Goal: Book appointment/travel/reservation

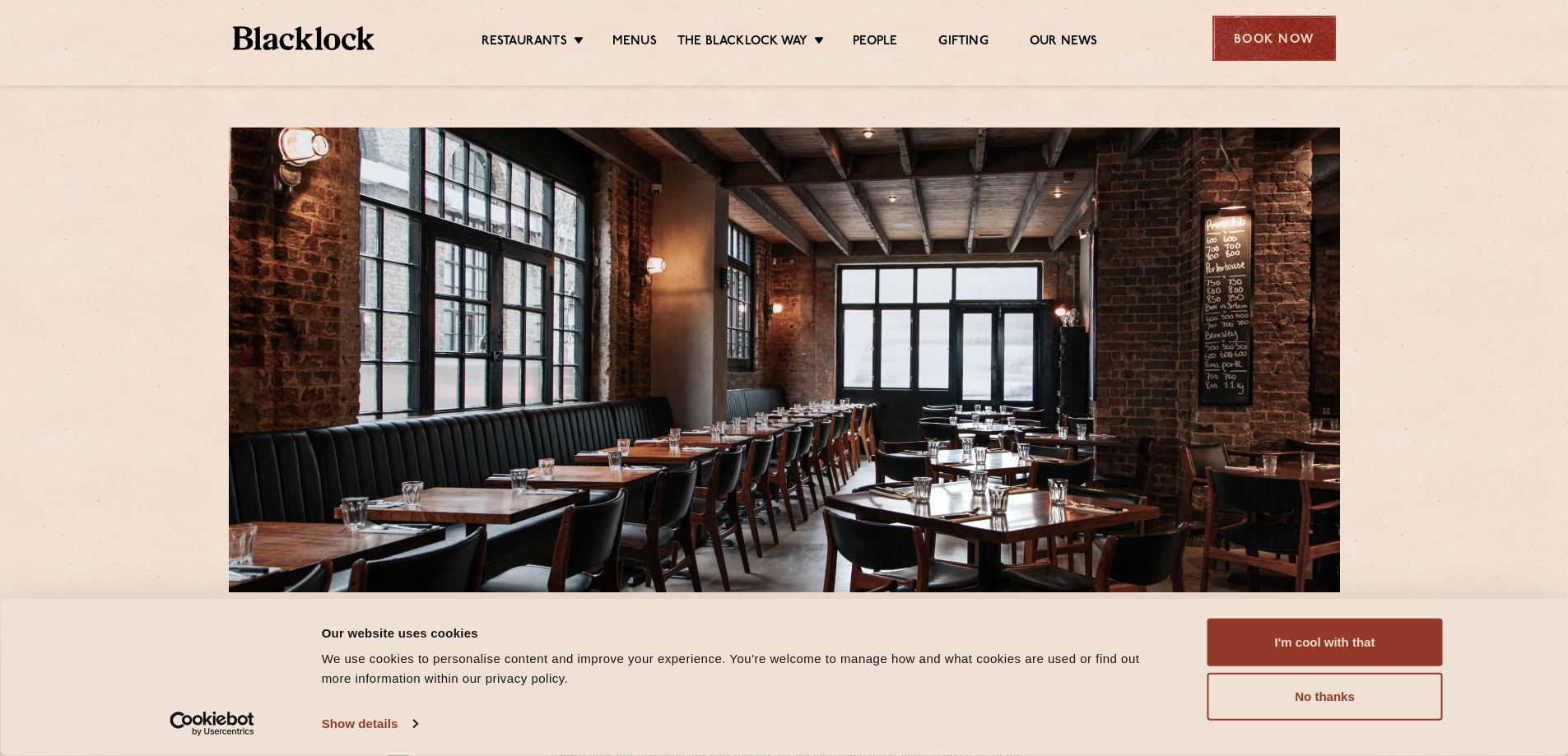
click at [1242, 24] on div "Book Now" at bounding box center [1273, 38] width 123 height 45
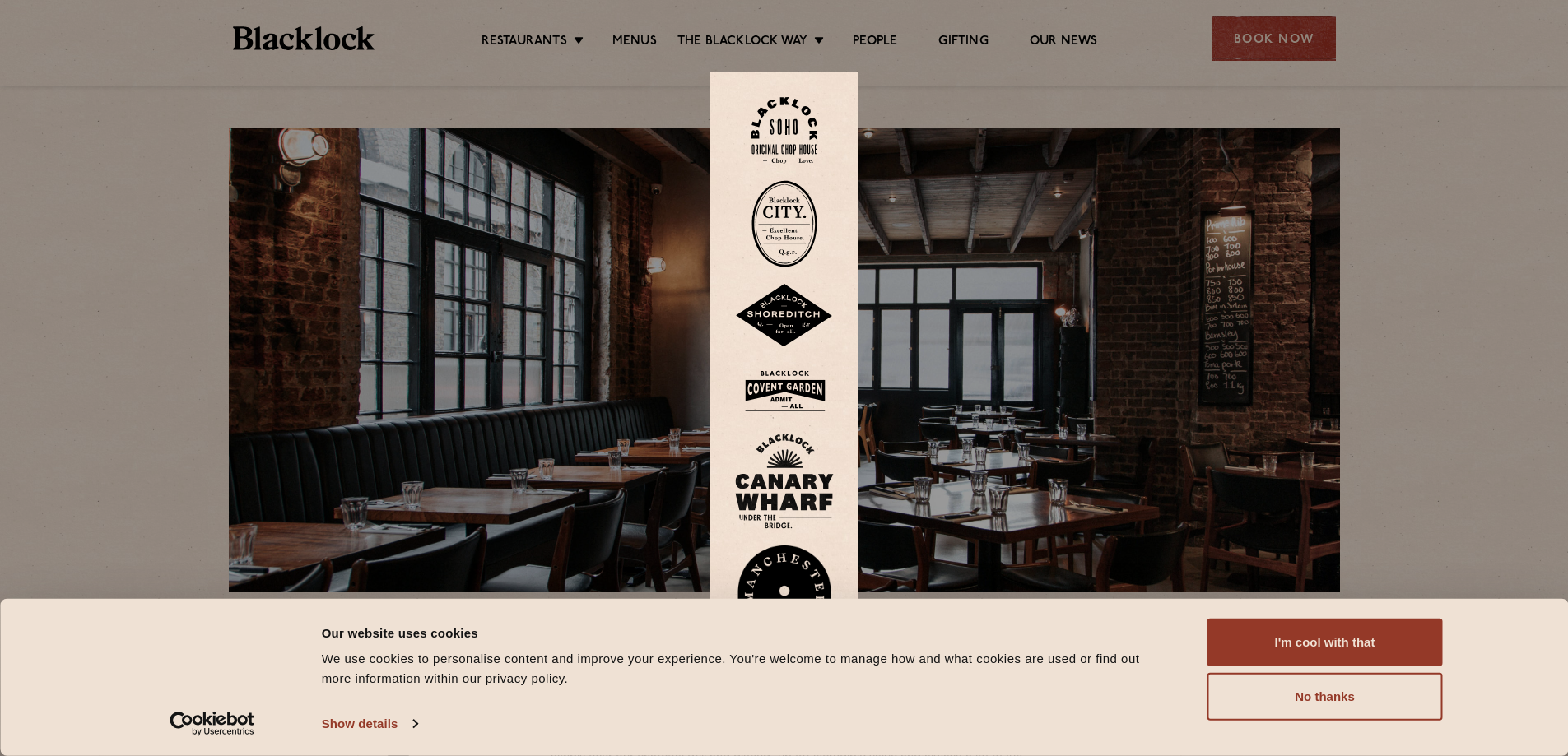
scroll to position [274, 0]
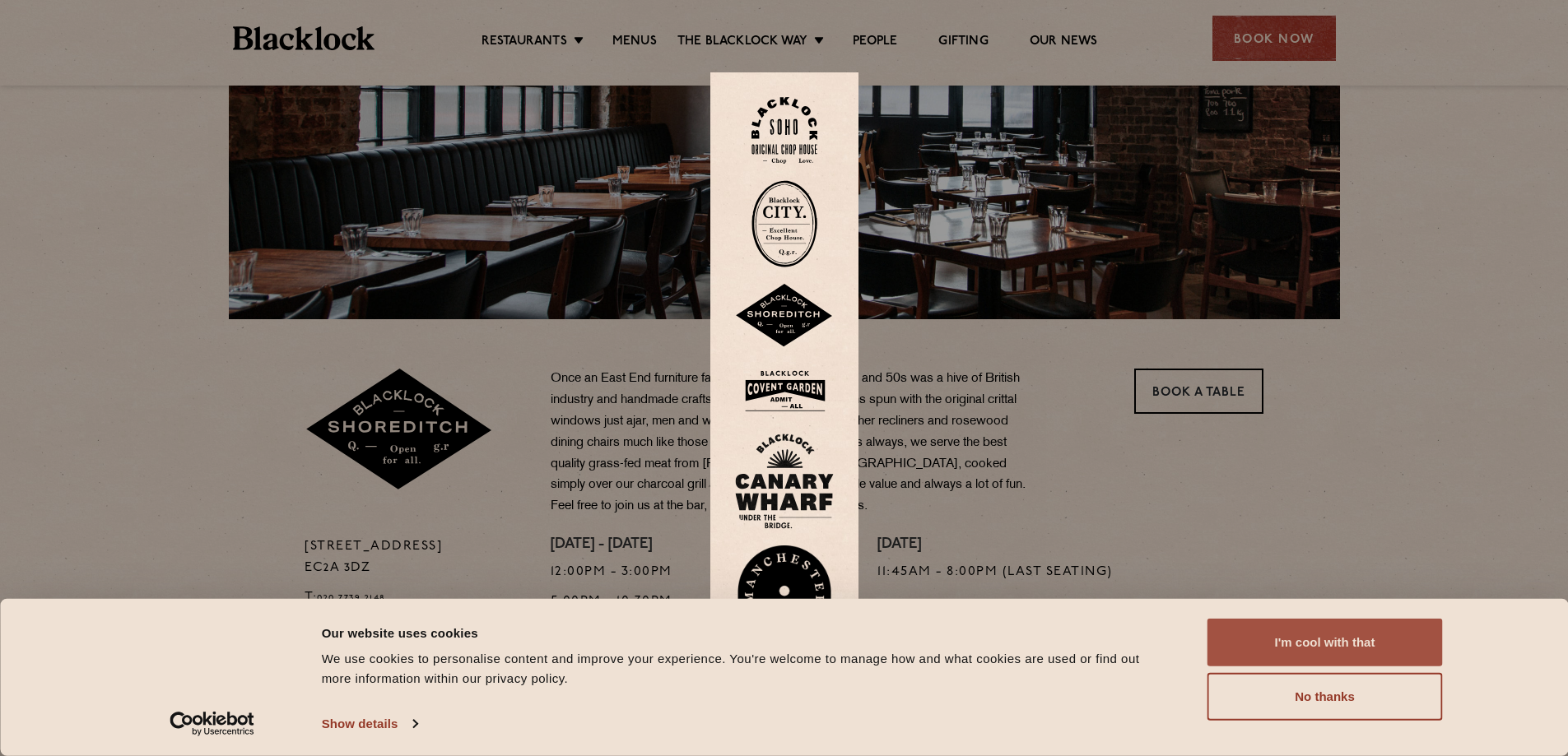
click at [1314, 650] on button "I'm cool with that" at bounding box center [1324, 643] width 235 height 47
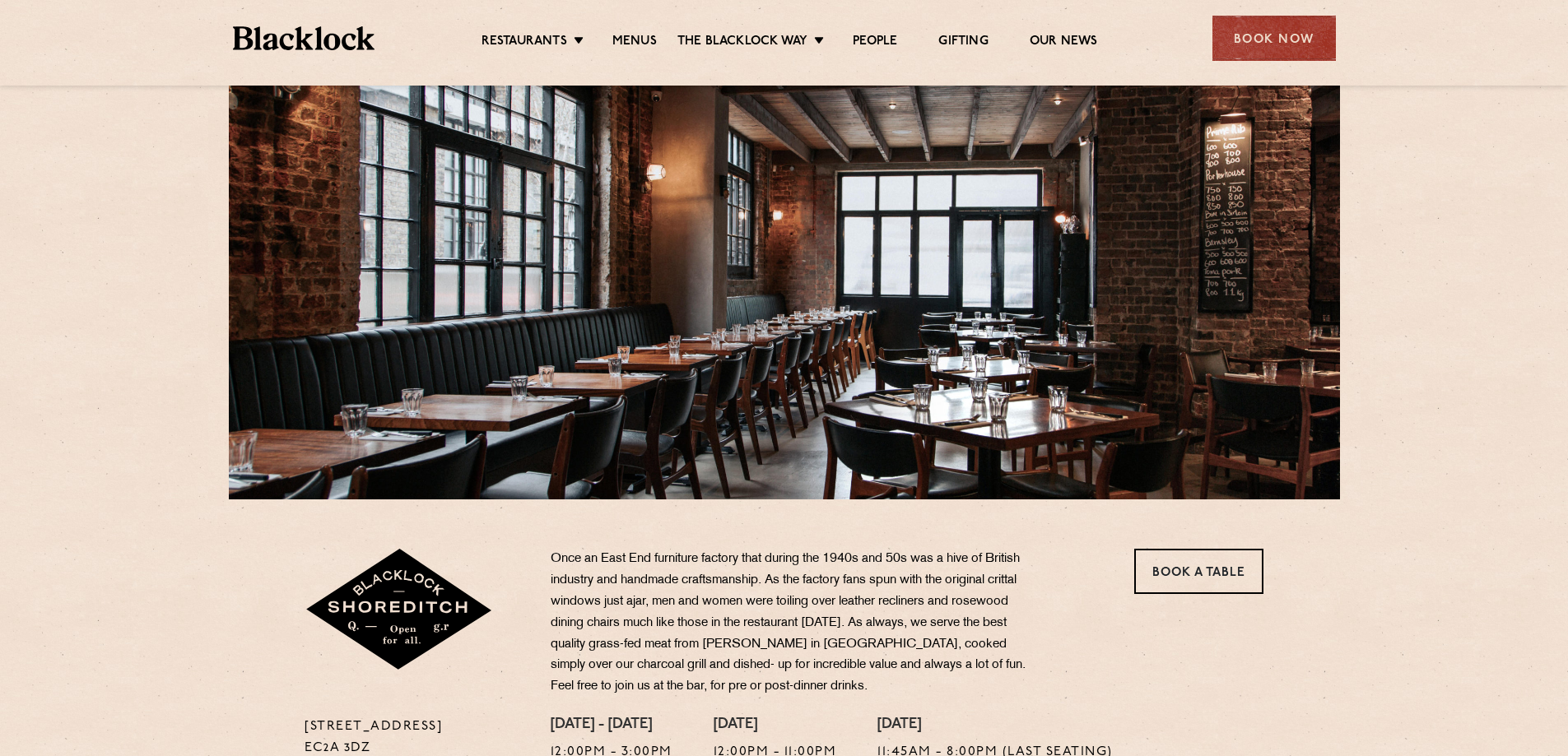
scroll to position [69, 0]
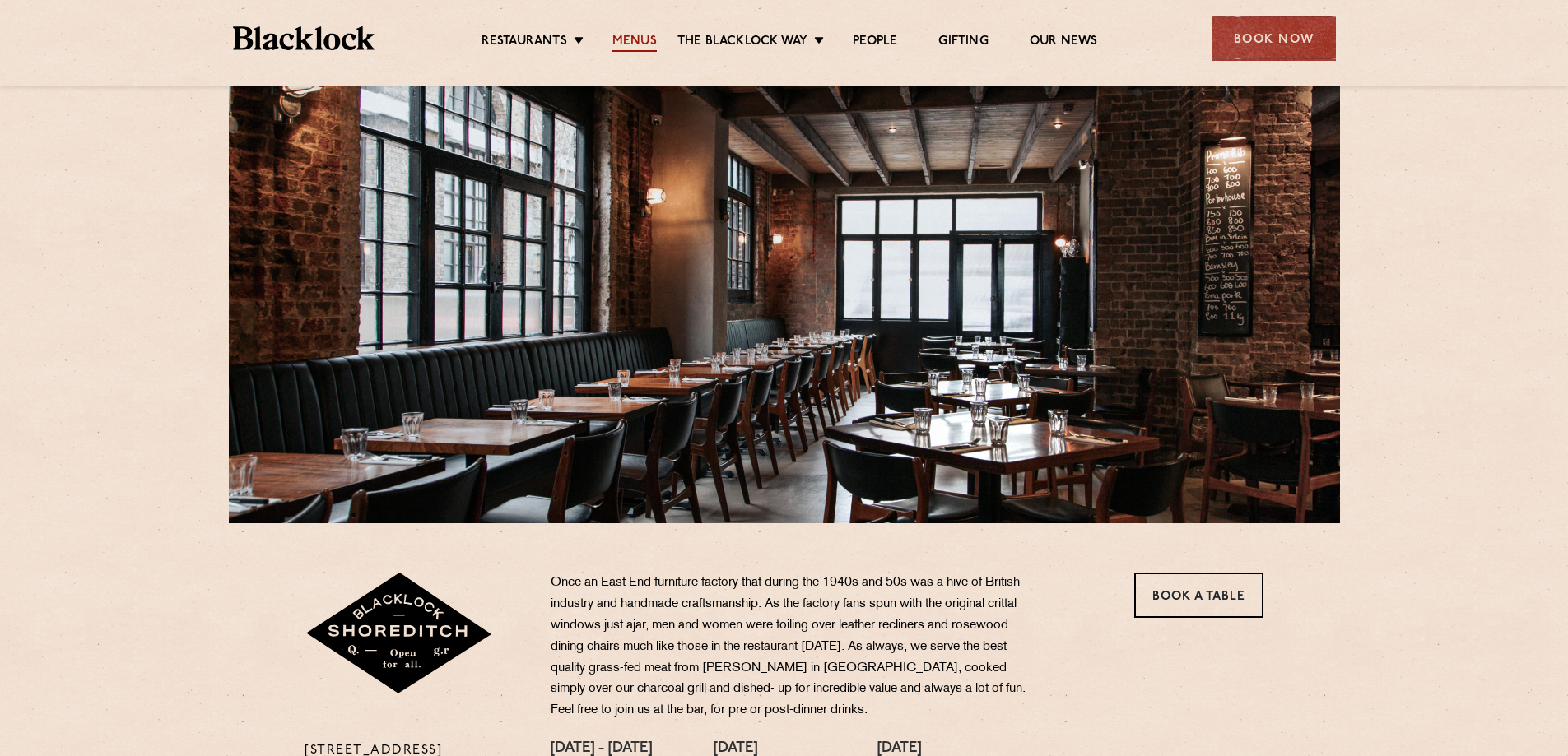
click at [644, 37] on link "Menus" at bounding box center [634, 42] width 44 height 18
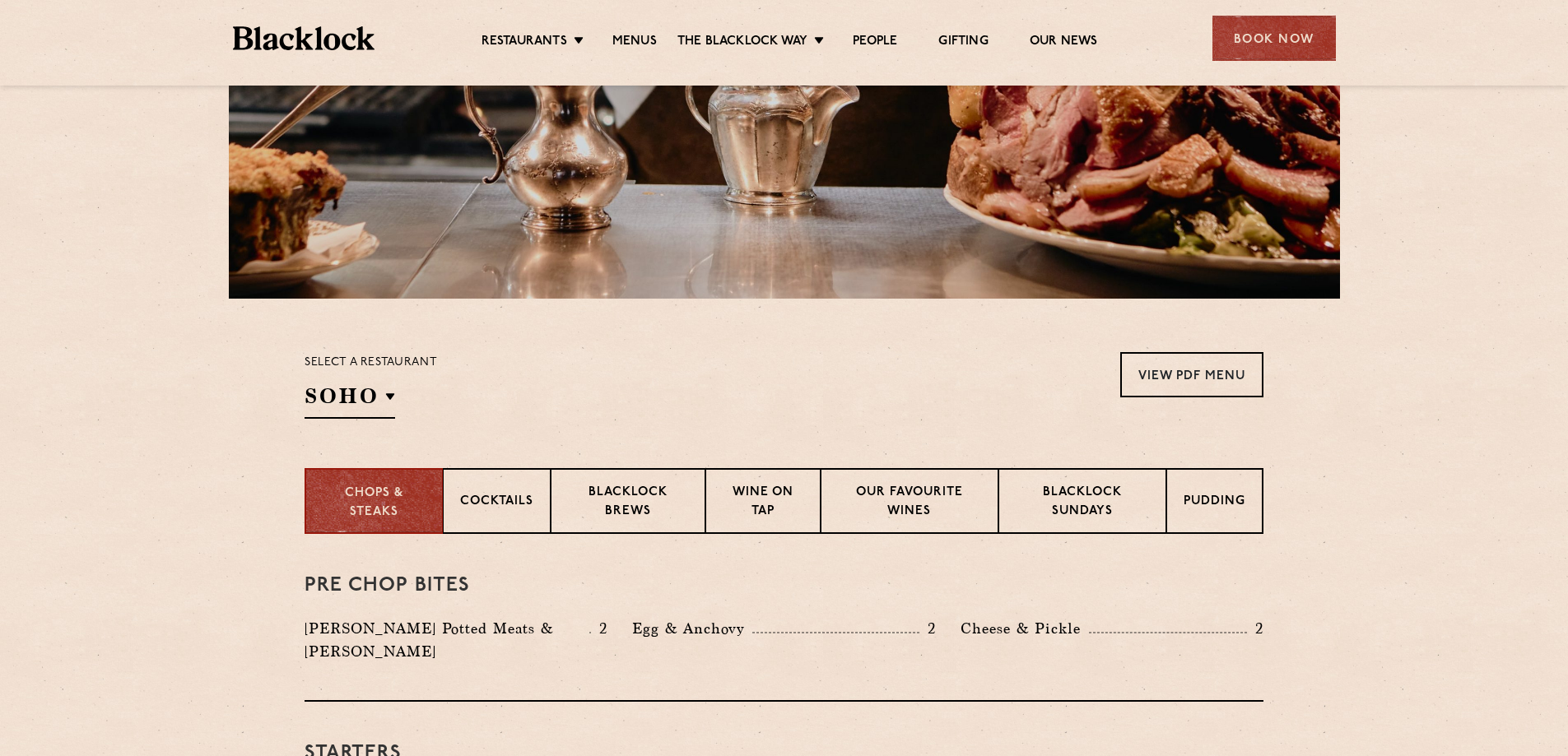
scroll to position [580, 0]
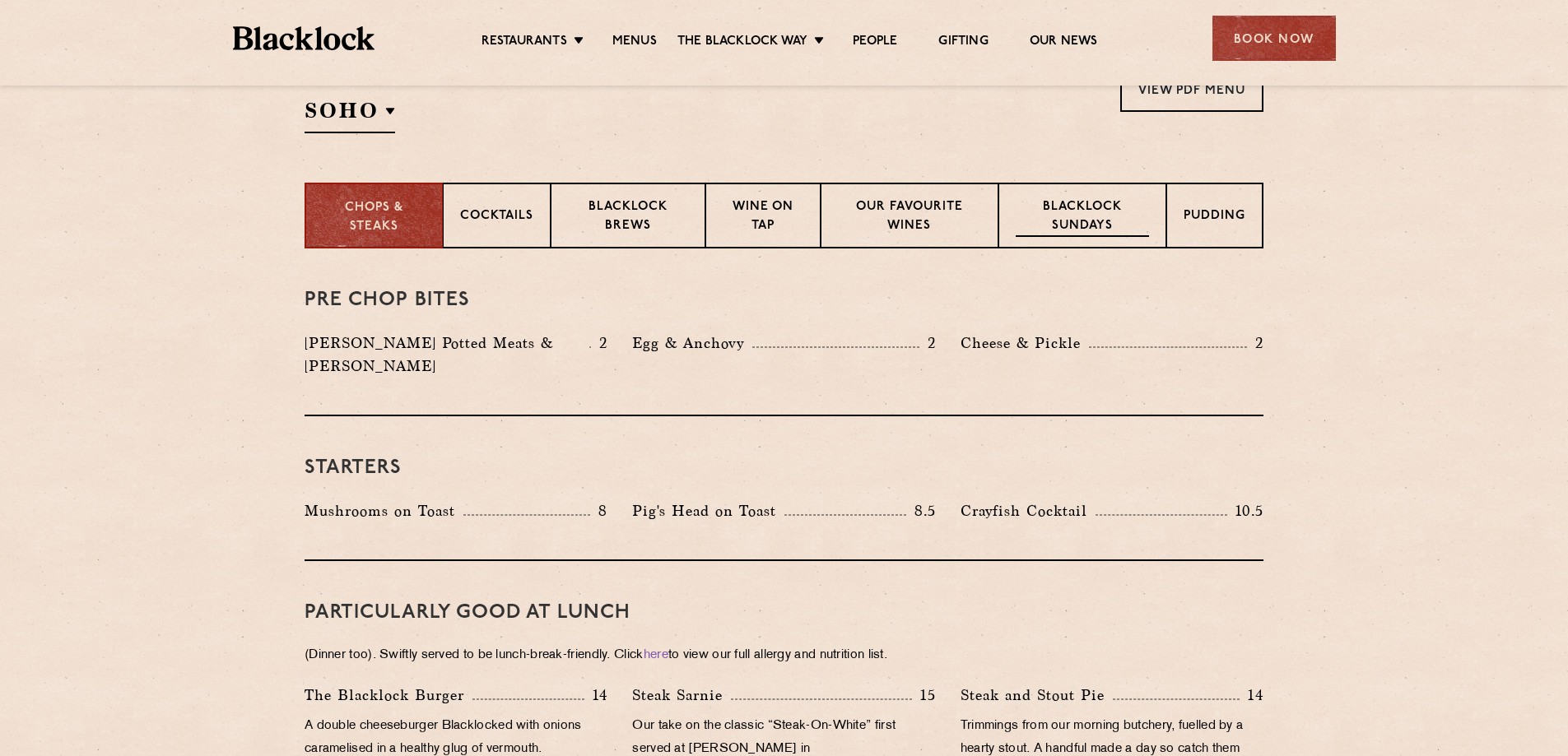
click at [1092, 215] on p "Blacklock Sundays" at bounding box center [1082, 217] width 133 height 38
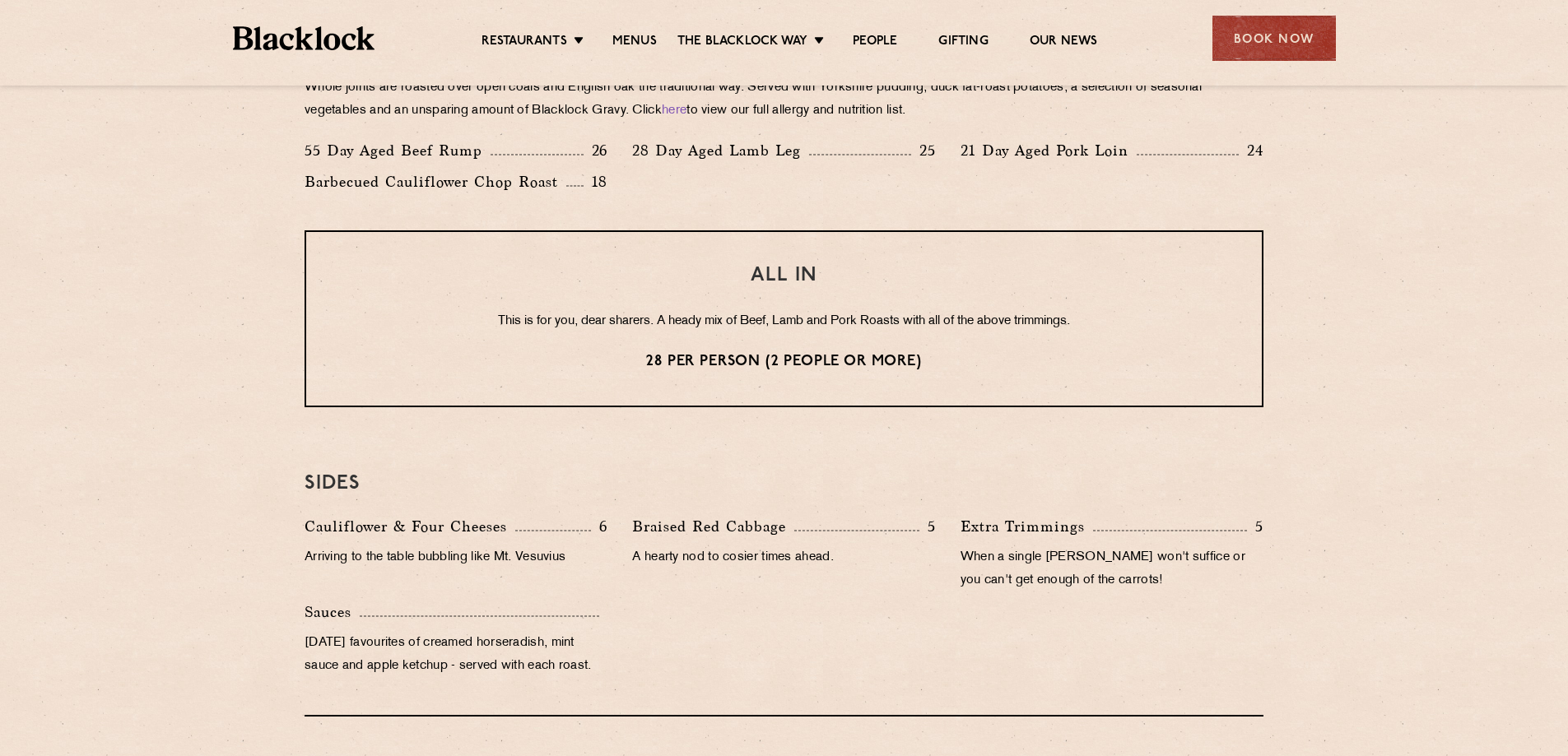
scroll to position [1205, 0]
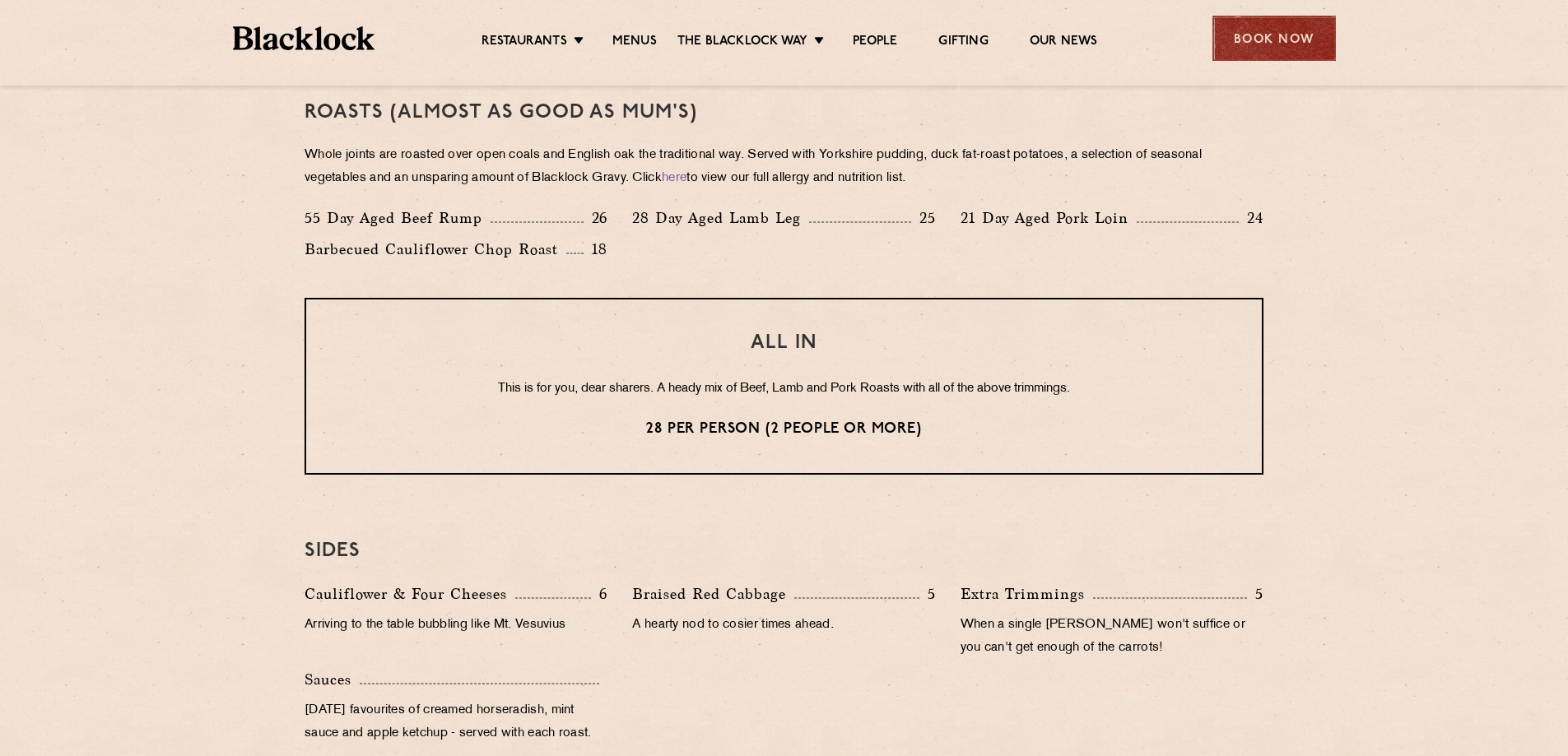
click at [1266, 30] on div "Book Now" at bounding box center [1273, 38] width 123 height 45
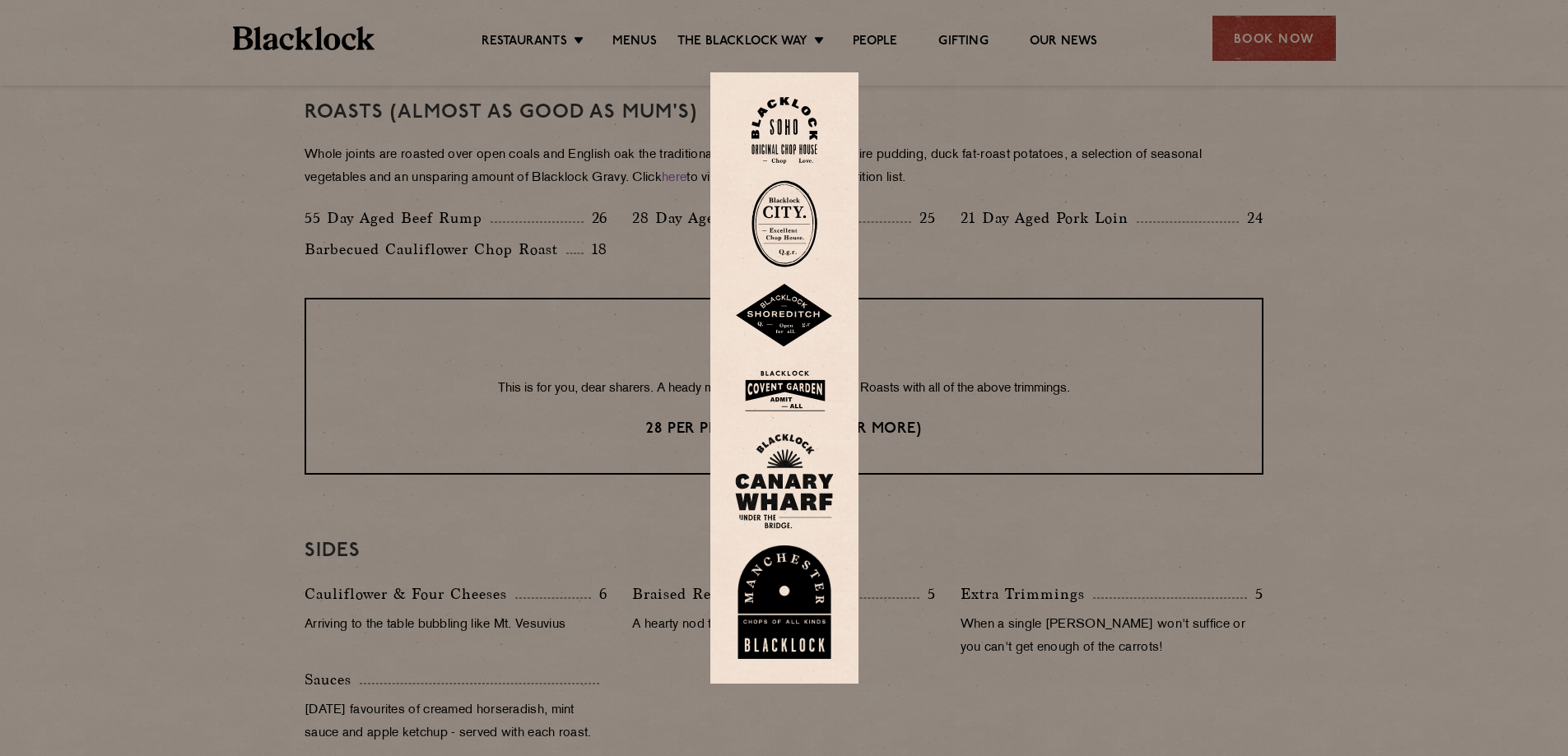
click at [784, 315] on img at bounding box center [784, 315] width 98 height 64
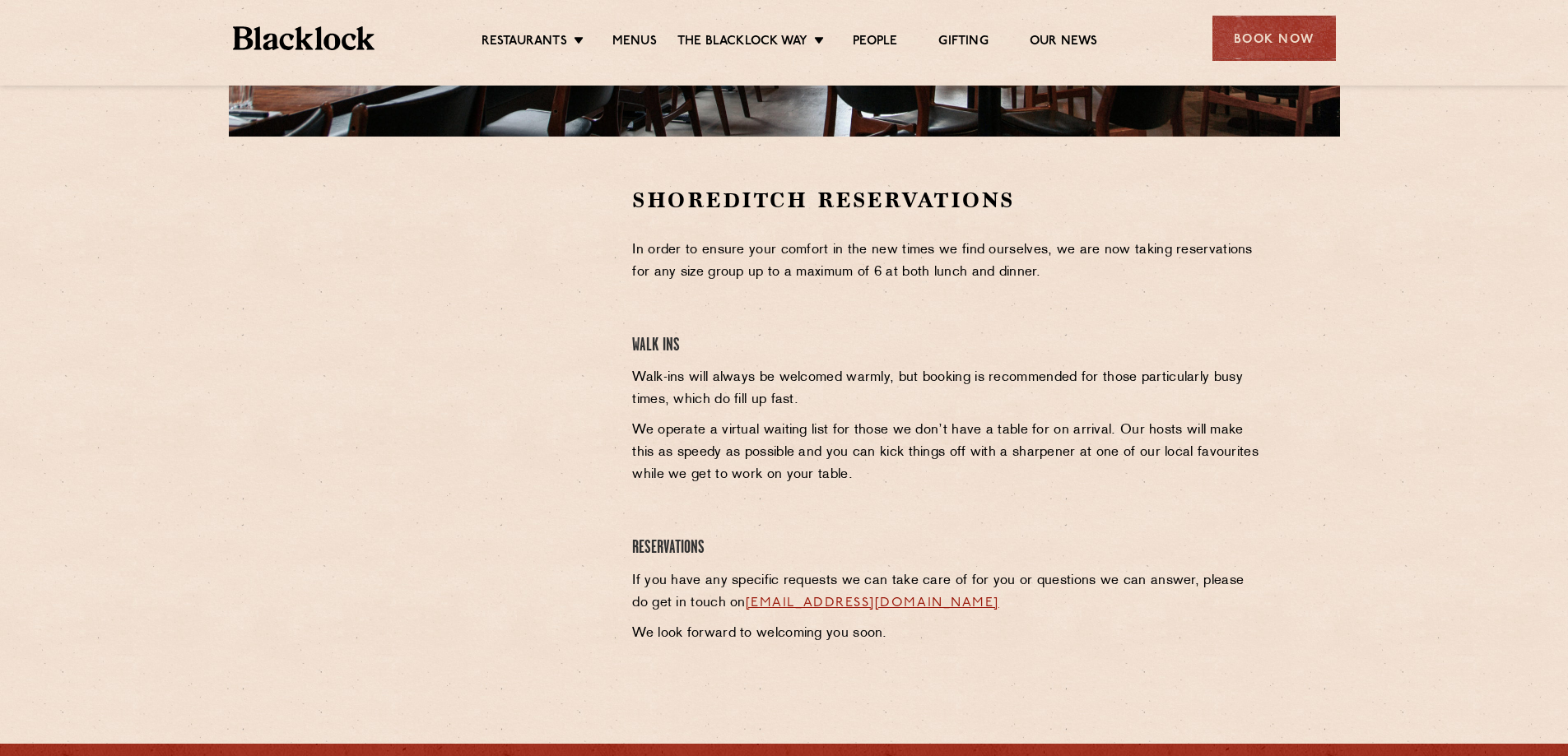
scroll to position [280, 0]
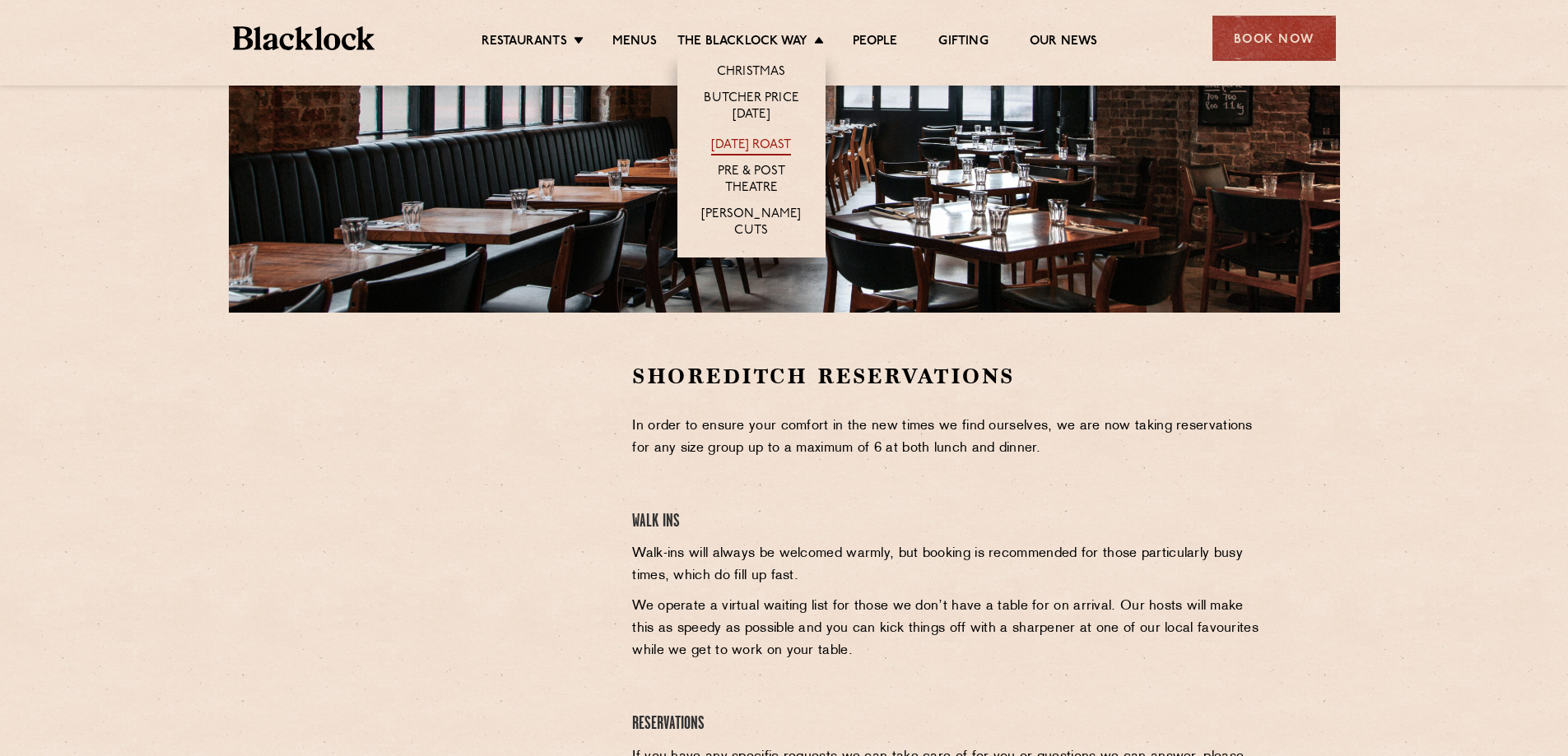
click at [727, 148] on link "[DATE] Roast" at bounding box center [750, 147] width 80 height 18
